Goal: Task Accomplishment & Management: Complete application form

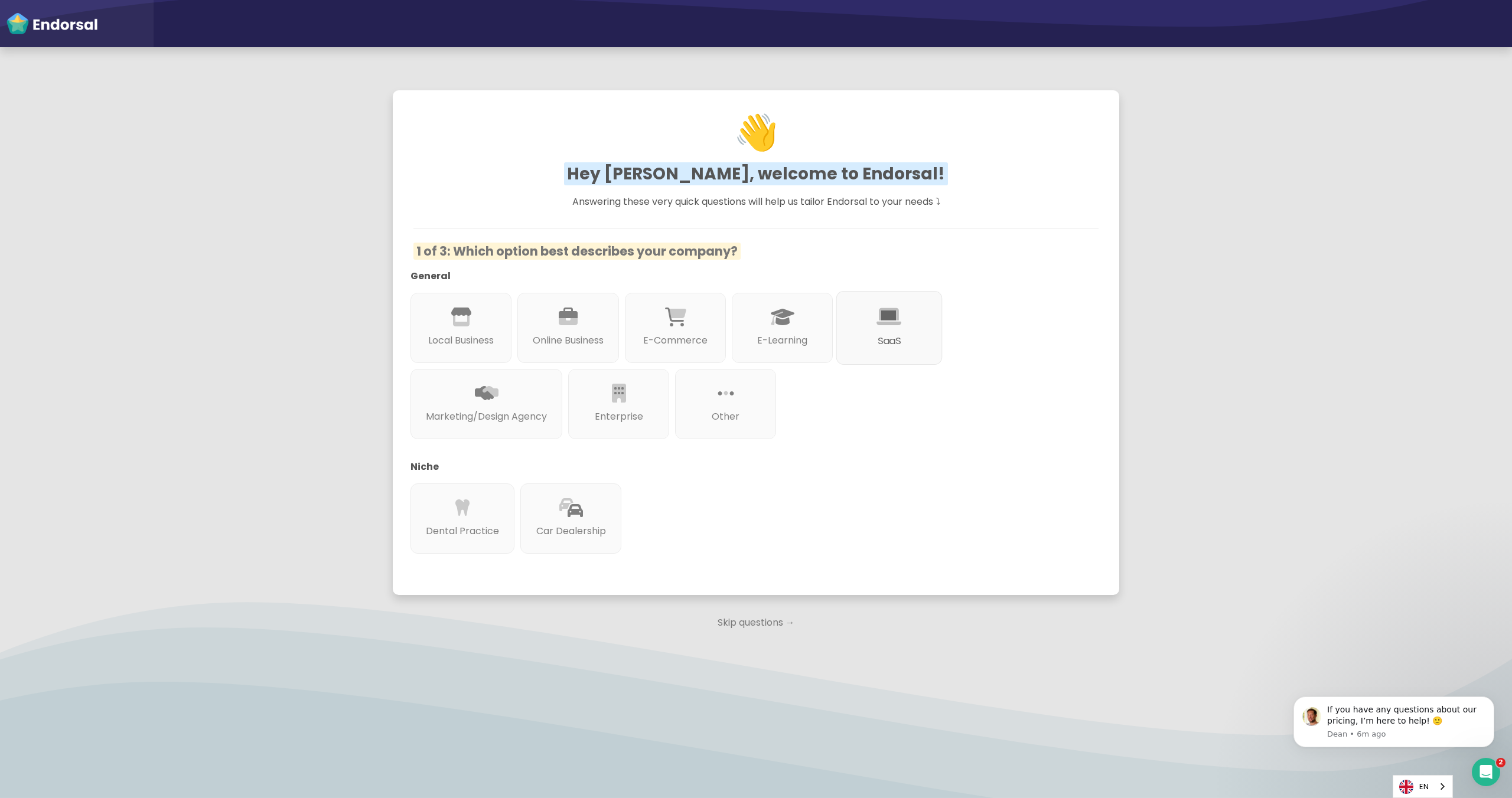
click at [892, 335] on p "SaaS" at bounding box center [888, 341] width 74 height 15
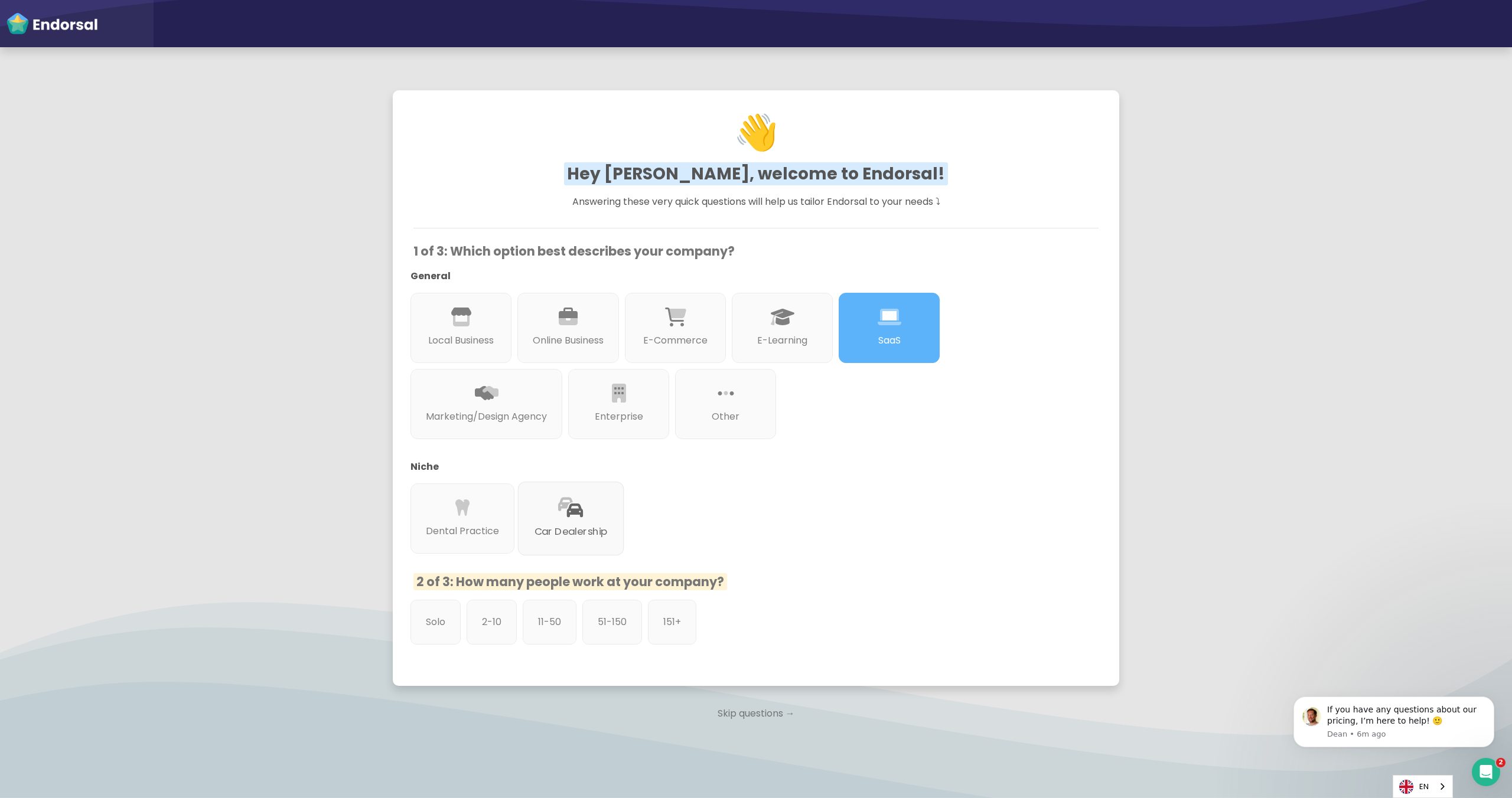
scroll to position [28, 0]
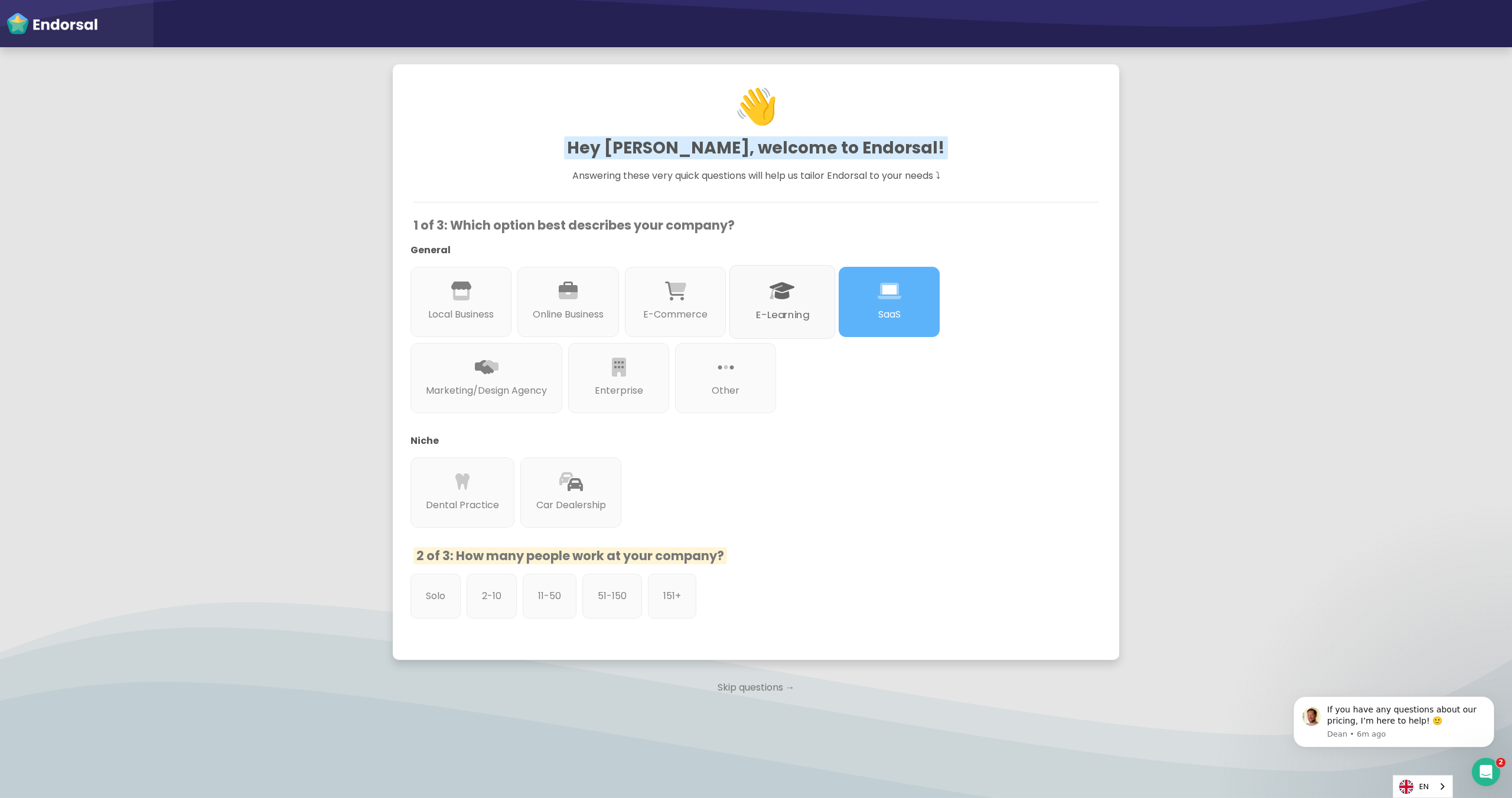
click at [801, 294] on div "E-Learning" at bounding box center [782, 302] width 106 height 74
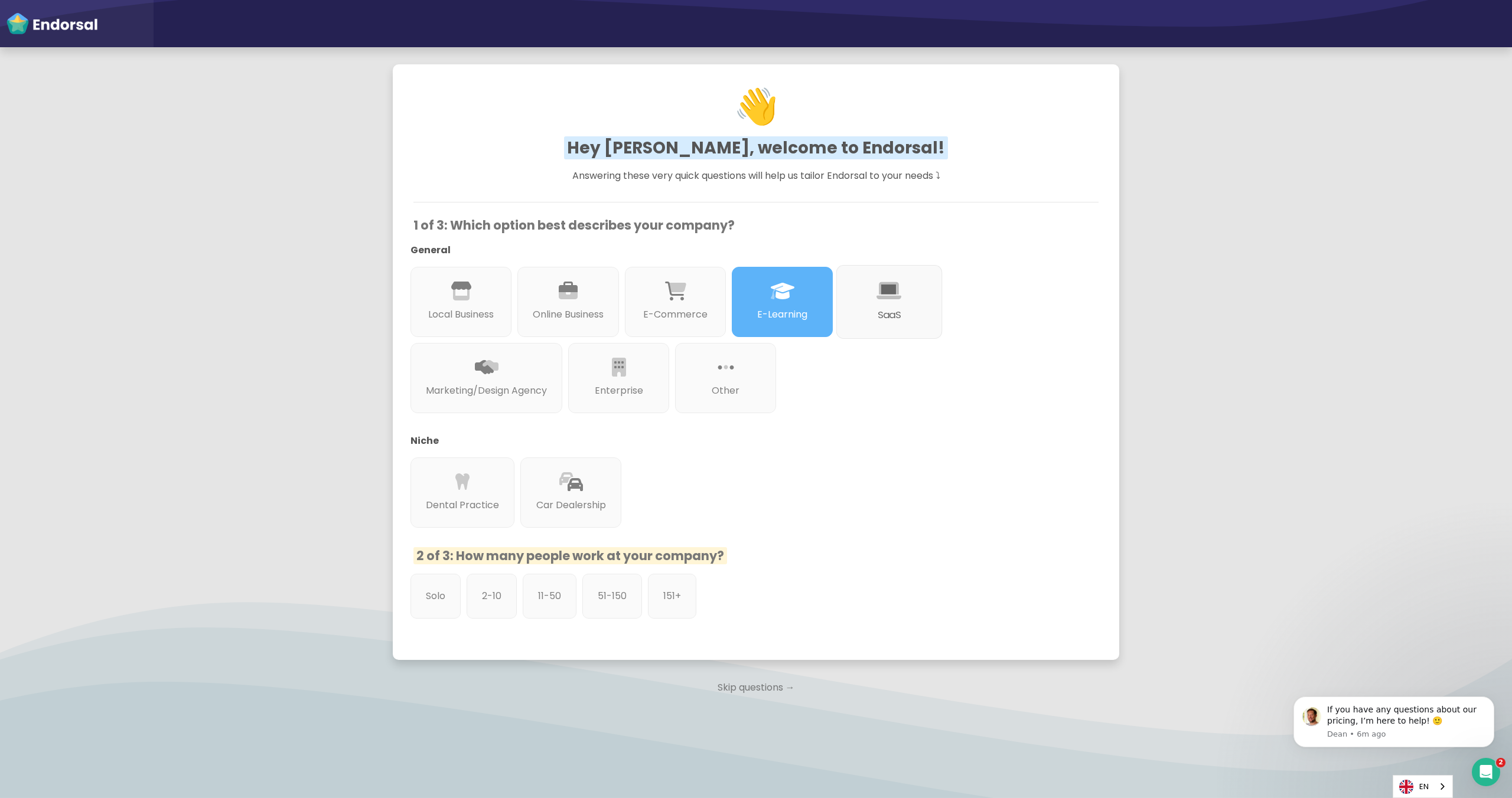
click at [887, 294] on icon at bounding box center [889, 291] width 25 height 20
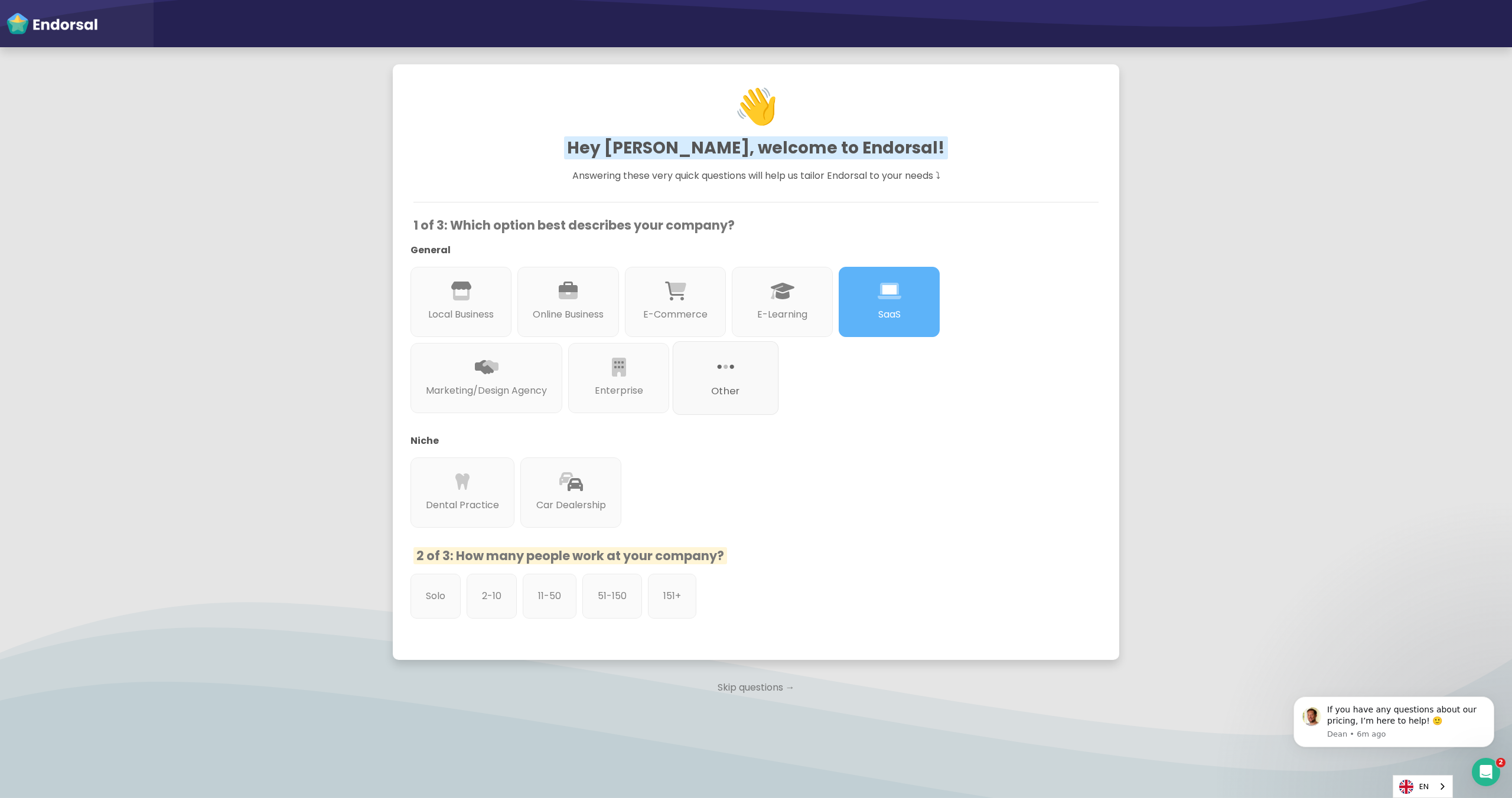
click at [729, 368] on icon at bounding box center [726, 367] width 17 height 20
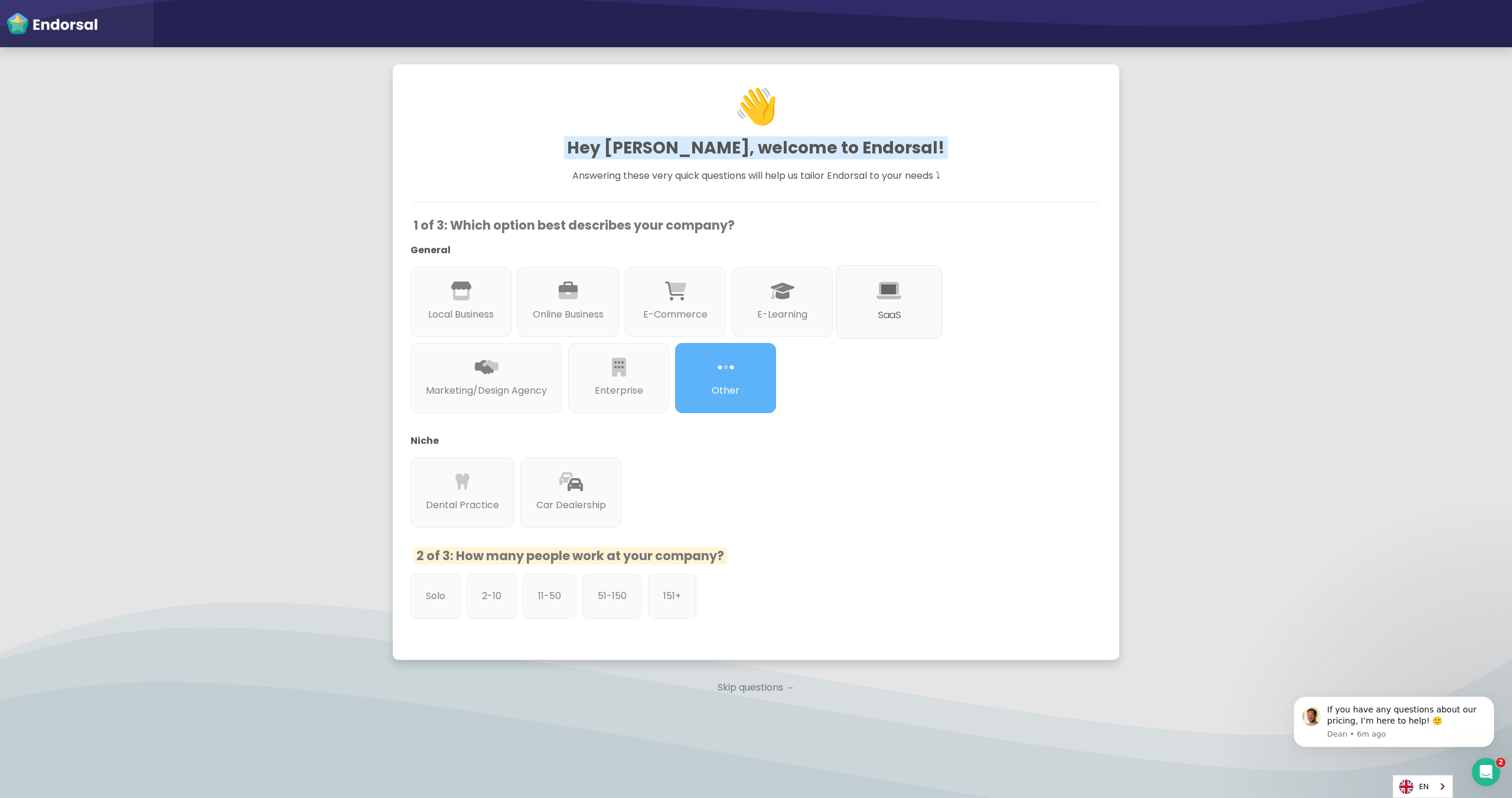
click at [908, 289] on div "SaaS" at bounding box center [889, 302] width 106 height 74
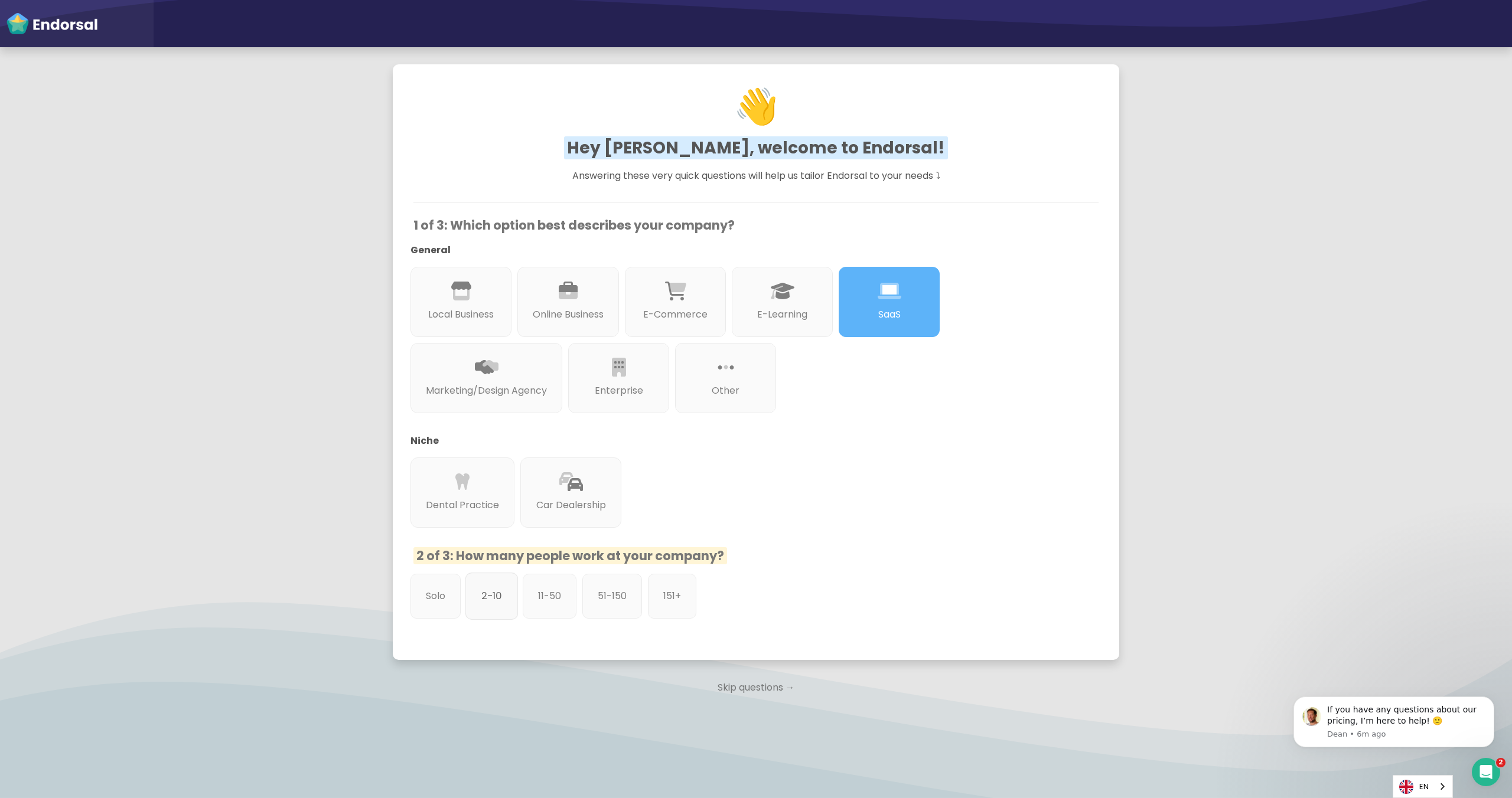
click at [498, 591] on p "2-10" at bounding box center [491, 596] width 21 height 15
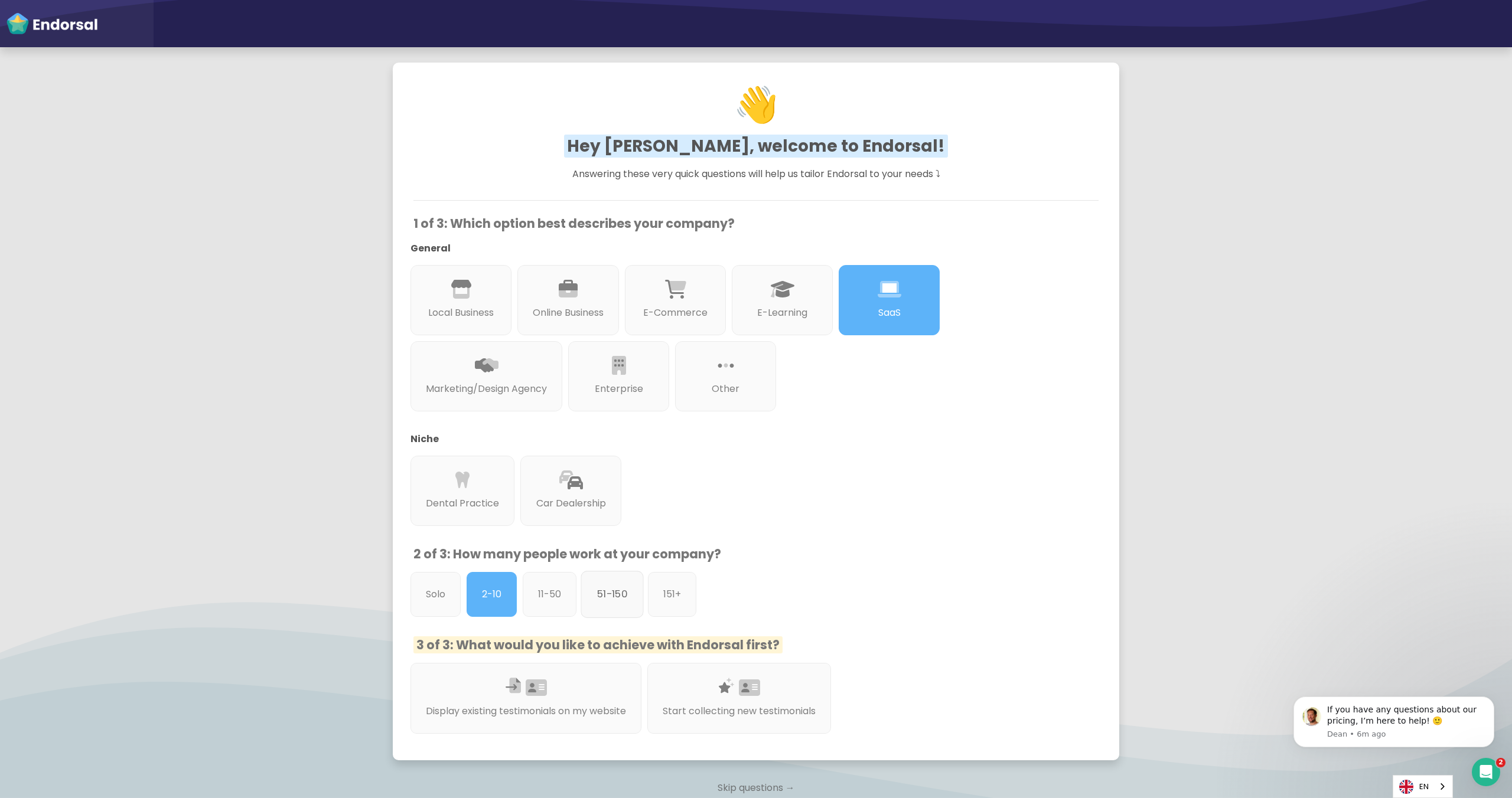
scroll to position [130, 0]
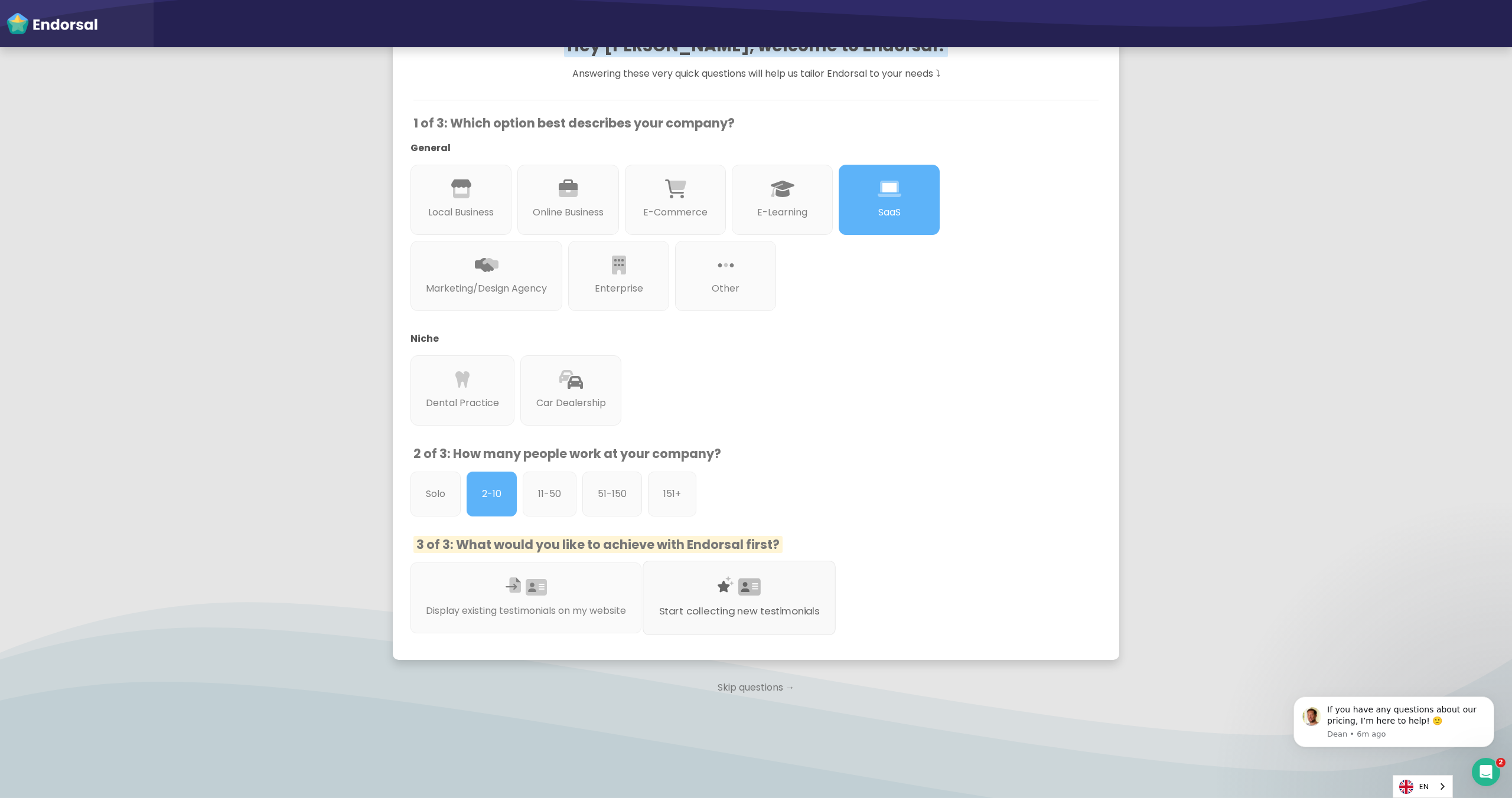
click at [752, 601] on div at bounding box center [739, 602] width 161 height 7
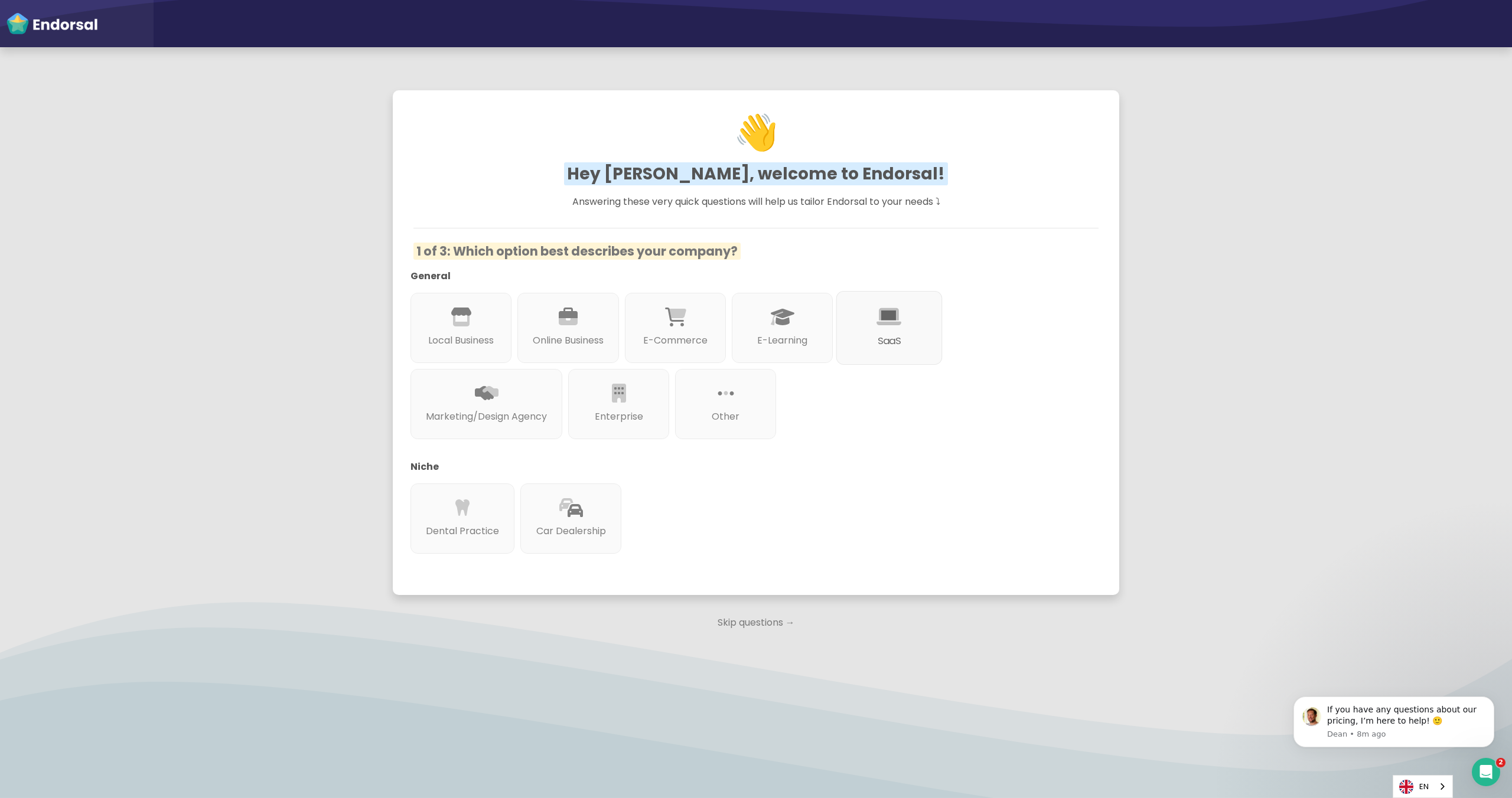
click at [884, 324] on icon at bounding box center [889, 317] width 25 height 20
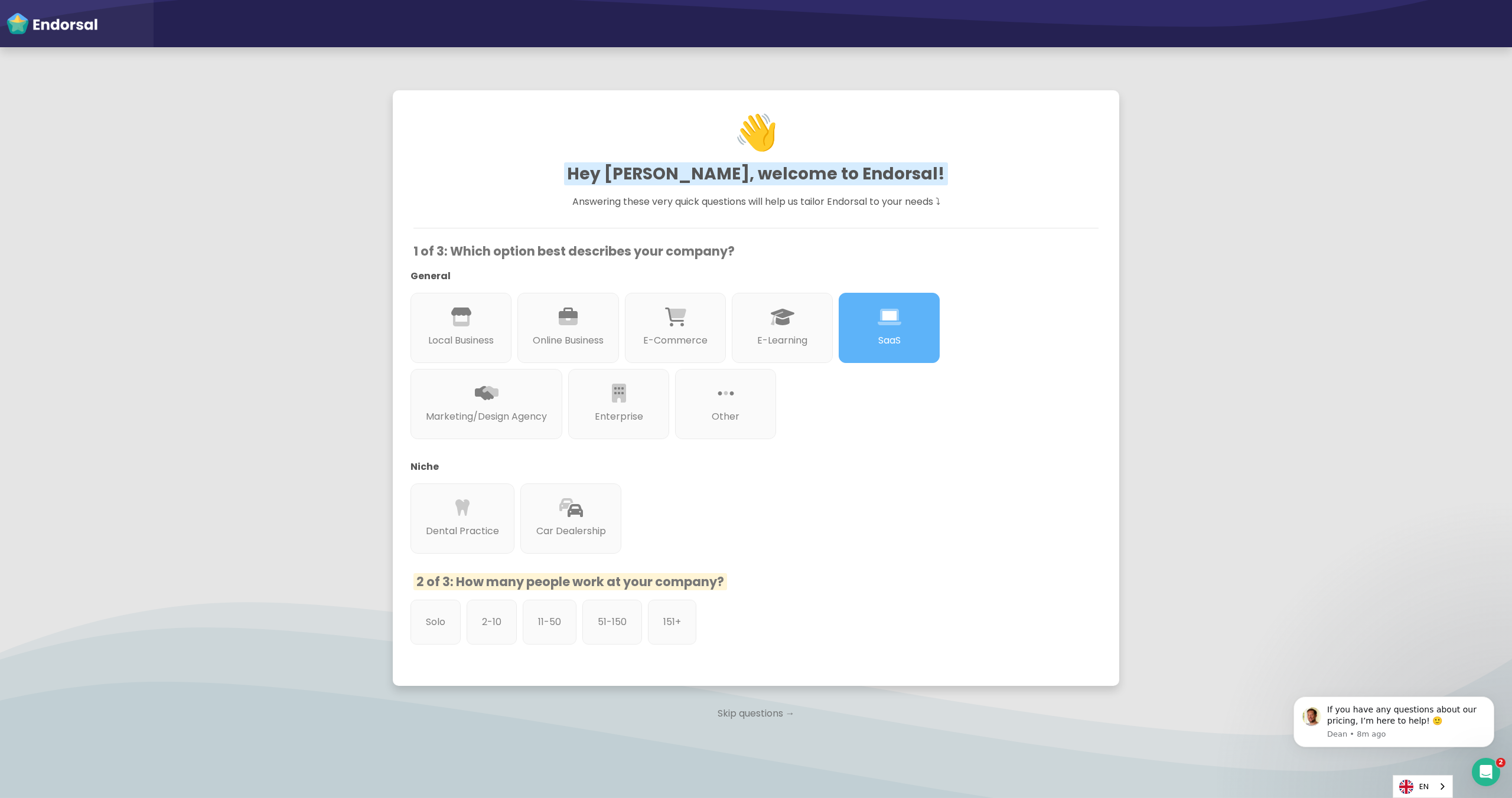
scroll to position [28, 0]
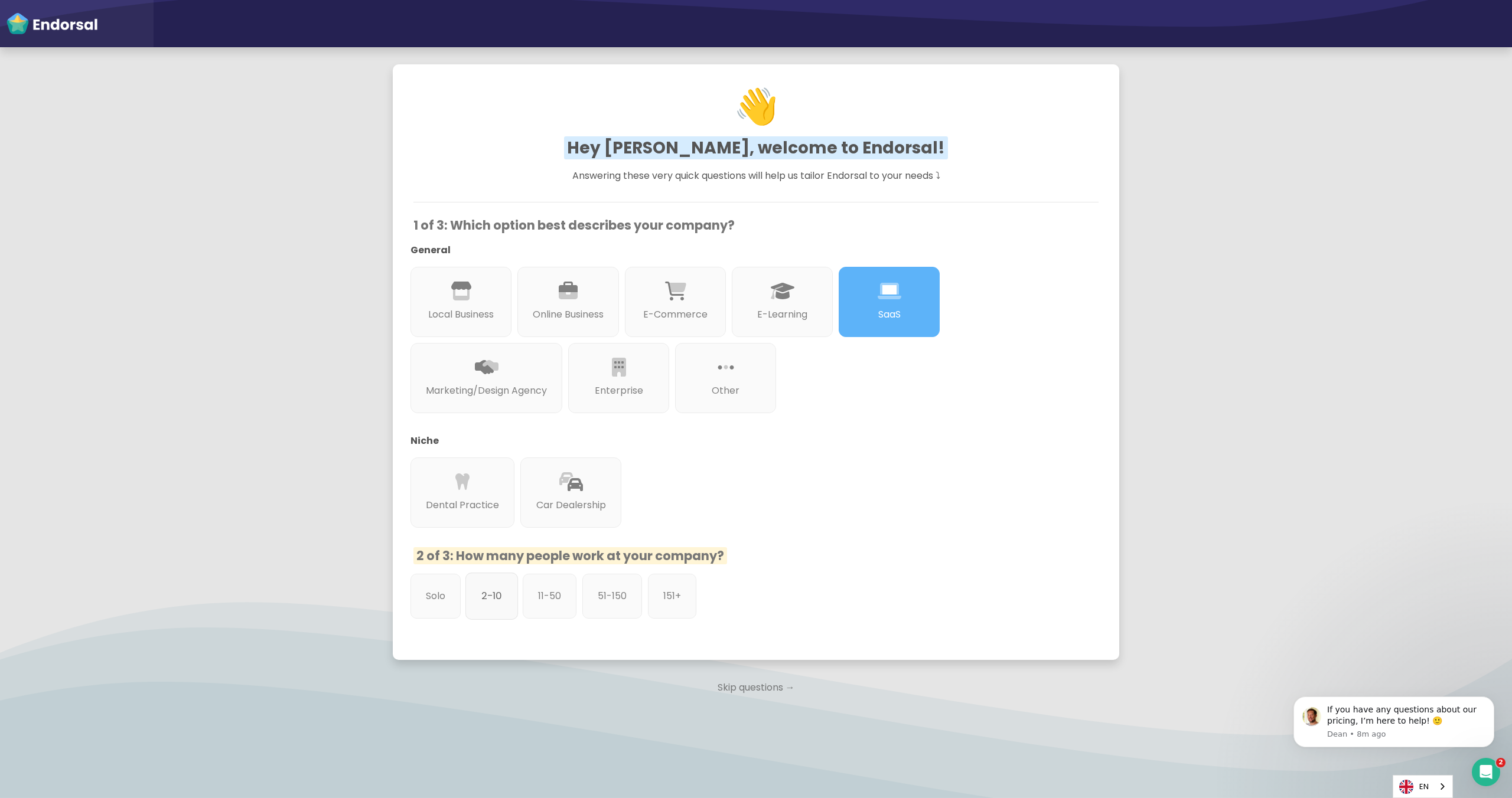
click at [502, 596] on p "2-10" at bounding box center [491, 596] width 21 height 15
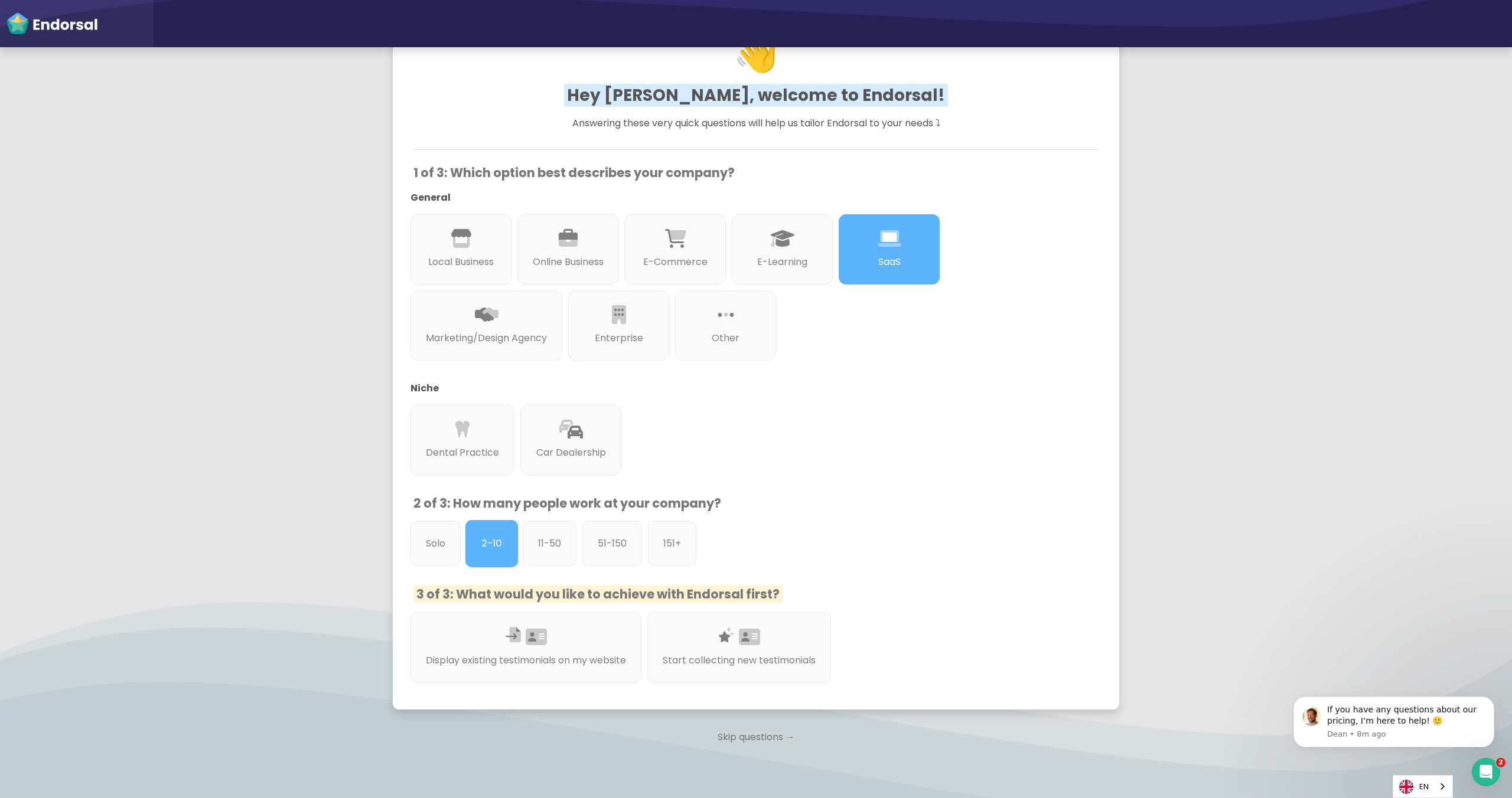
scroll to position [130, 0]
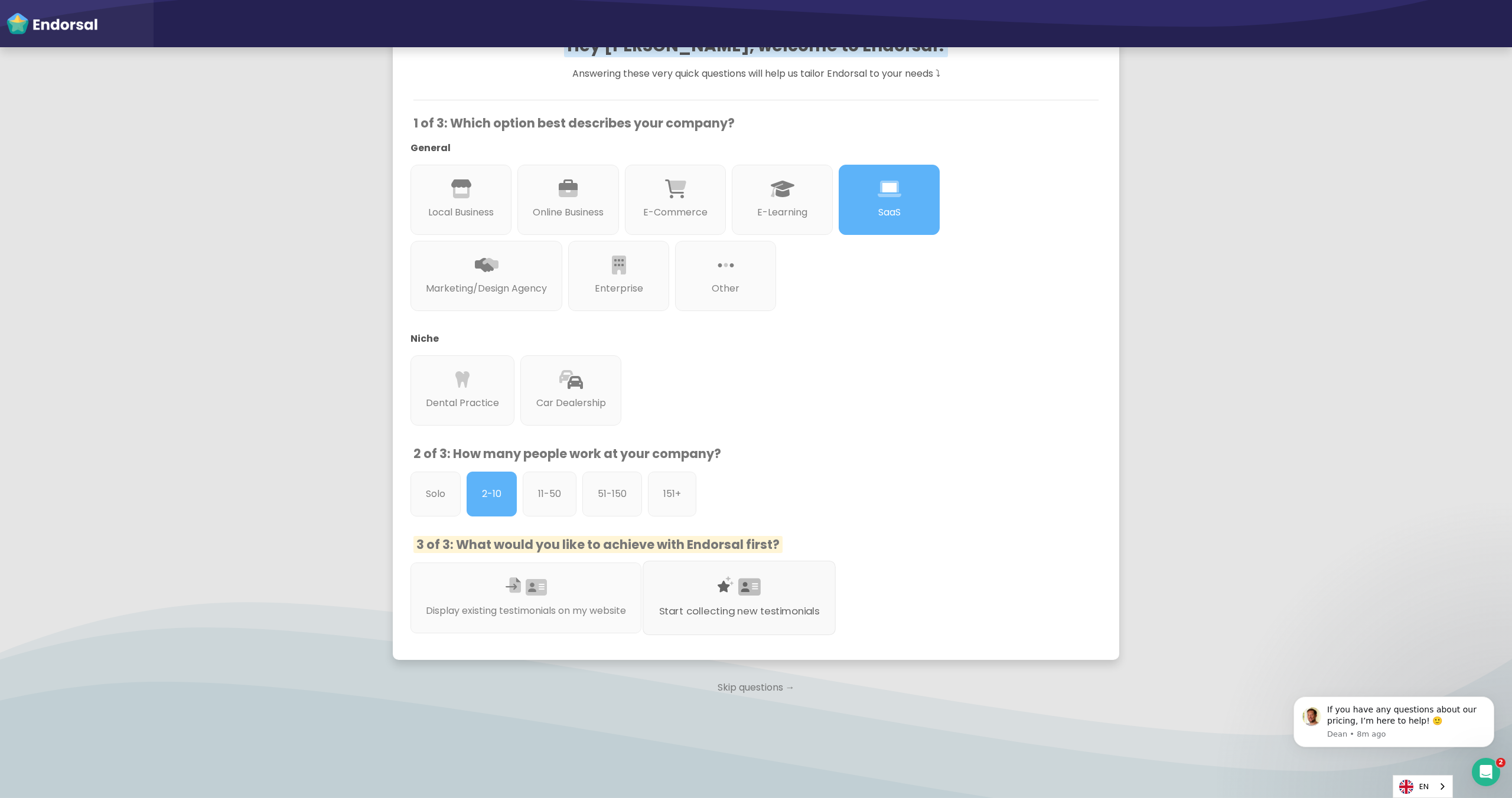
click at [738, 601] on div at bounding box center [739, 602] width 161 height 7
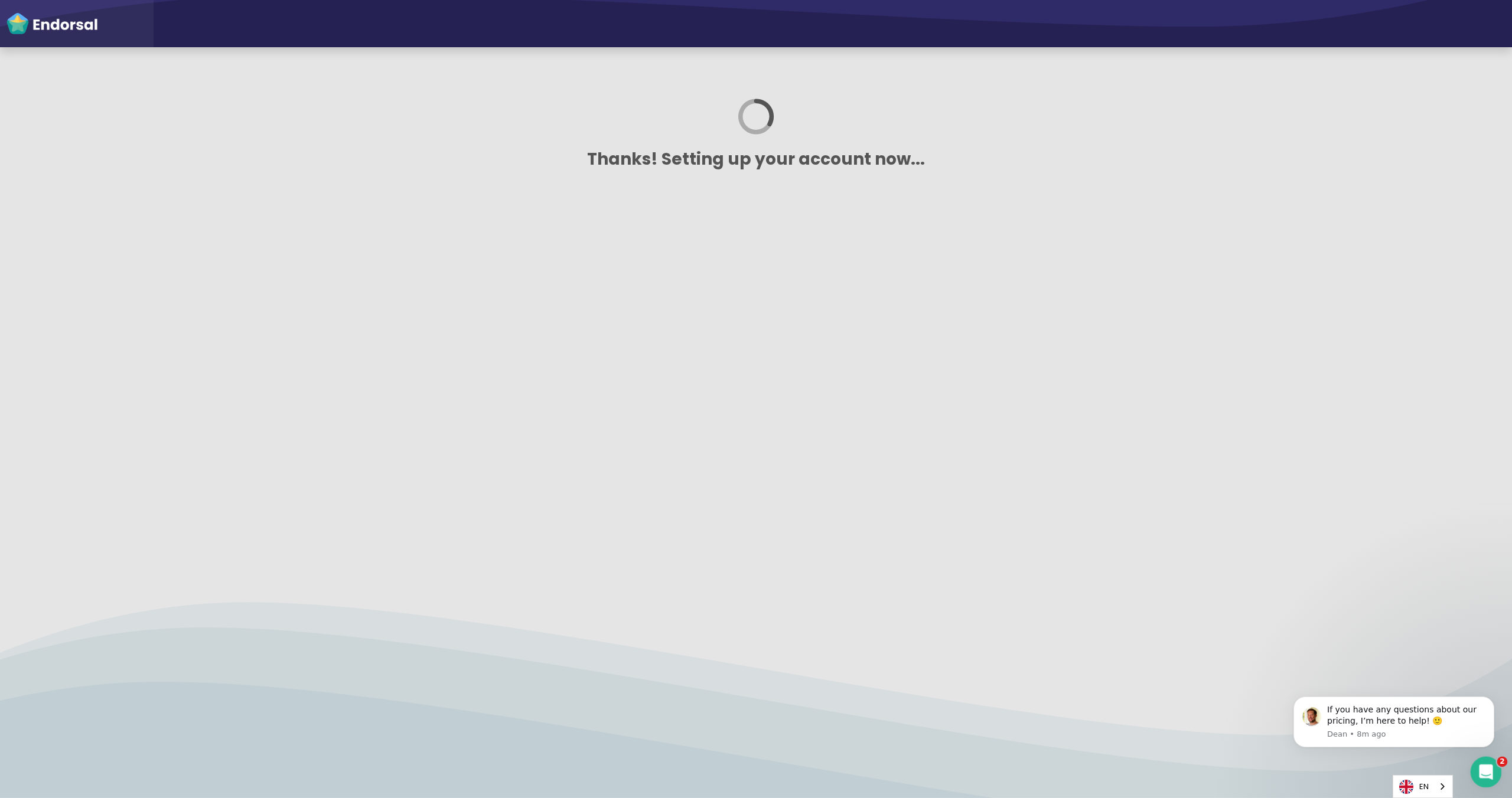
click at [1486, 769] on icon "Open Intercom Messenger" at bounding box center [1484, 770] width 19 height 19
